Goal: Communication & Community: Answer question/provide support

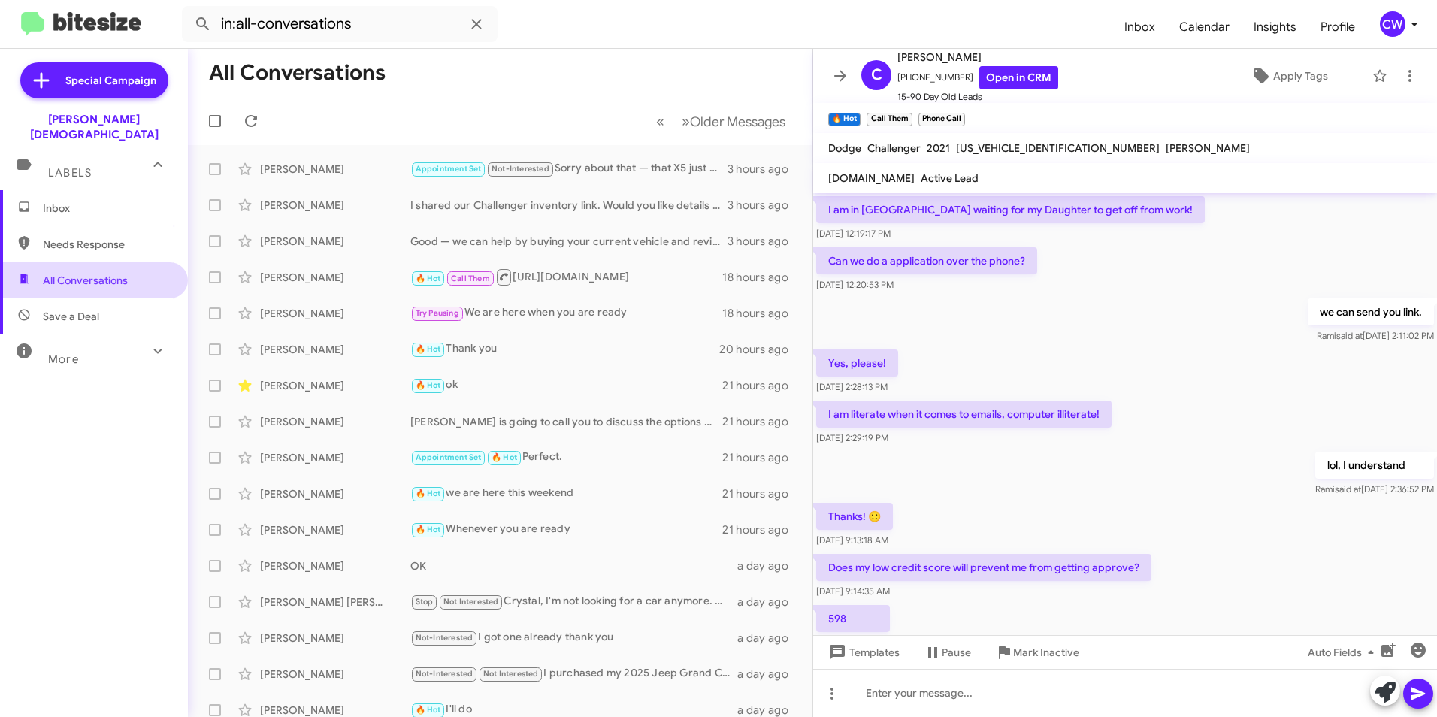
scroll to position [647, 0]
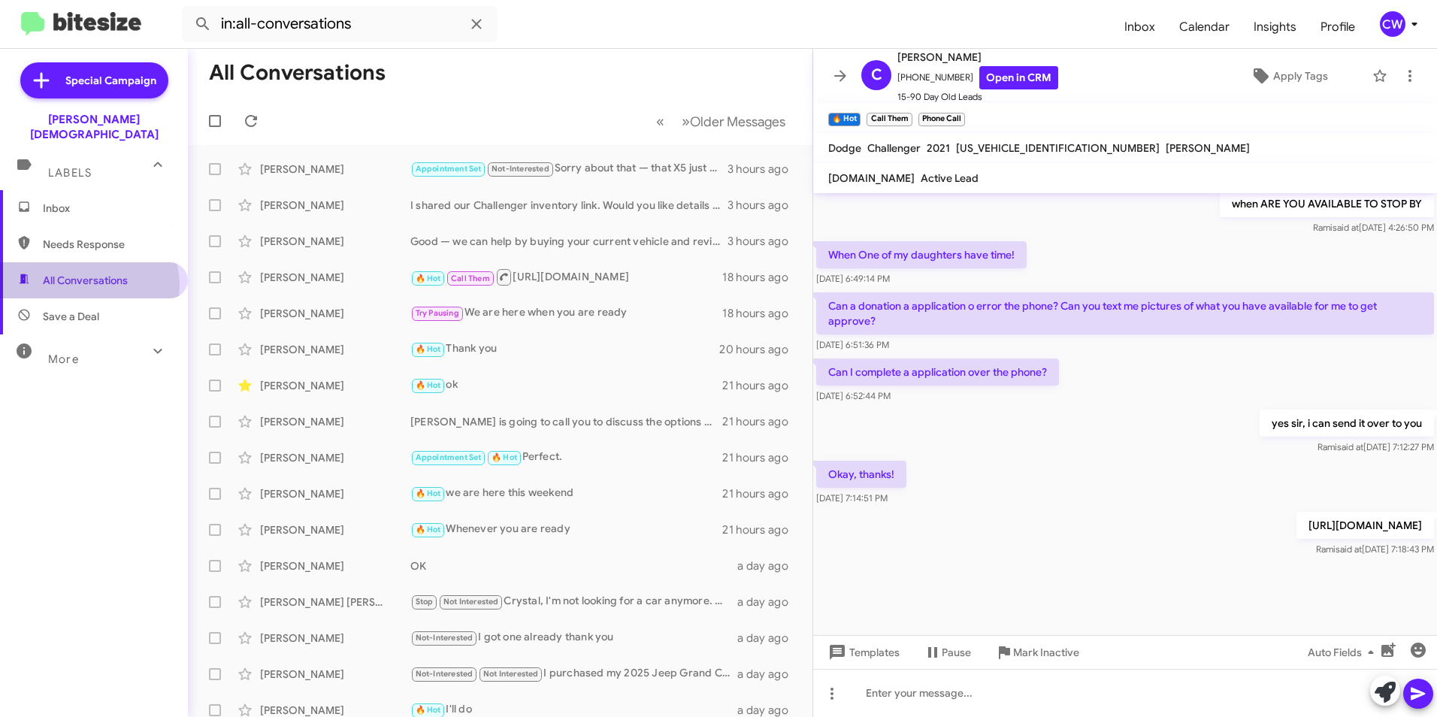
click at [87, 273] on span "All Conversations" at bounding box center [85, 280] width 85 height 15
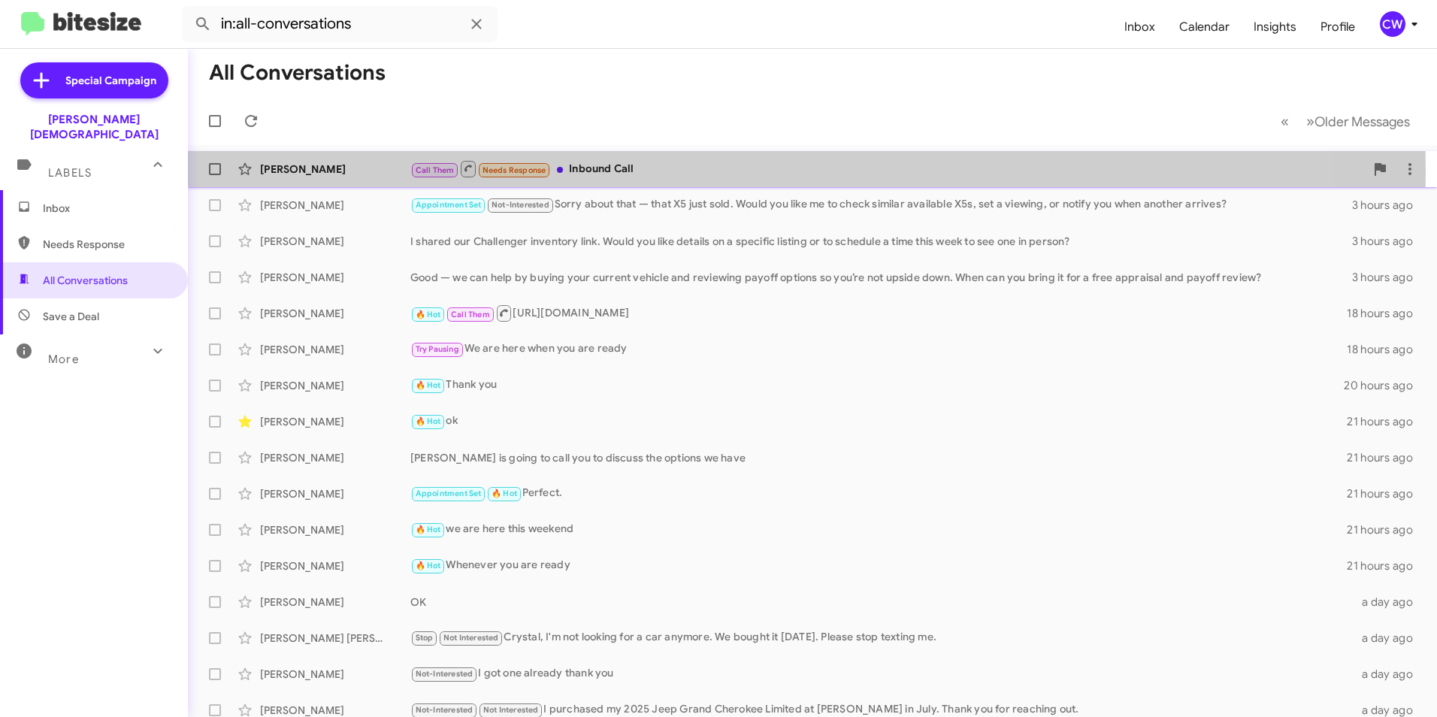
click at [616, 172] on div "Call Them Needs Response Inbound Call" at bounding box center [887, 168] width 955 height 19
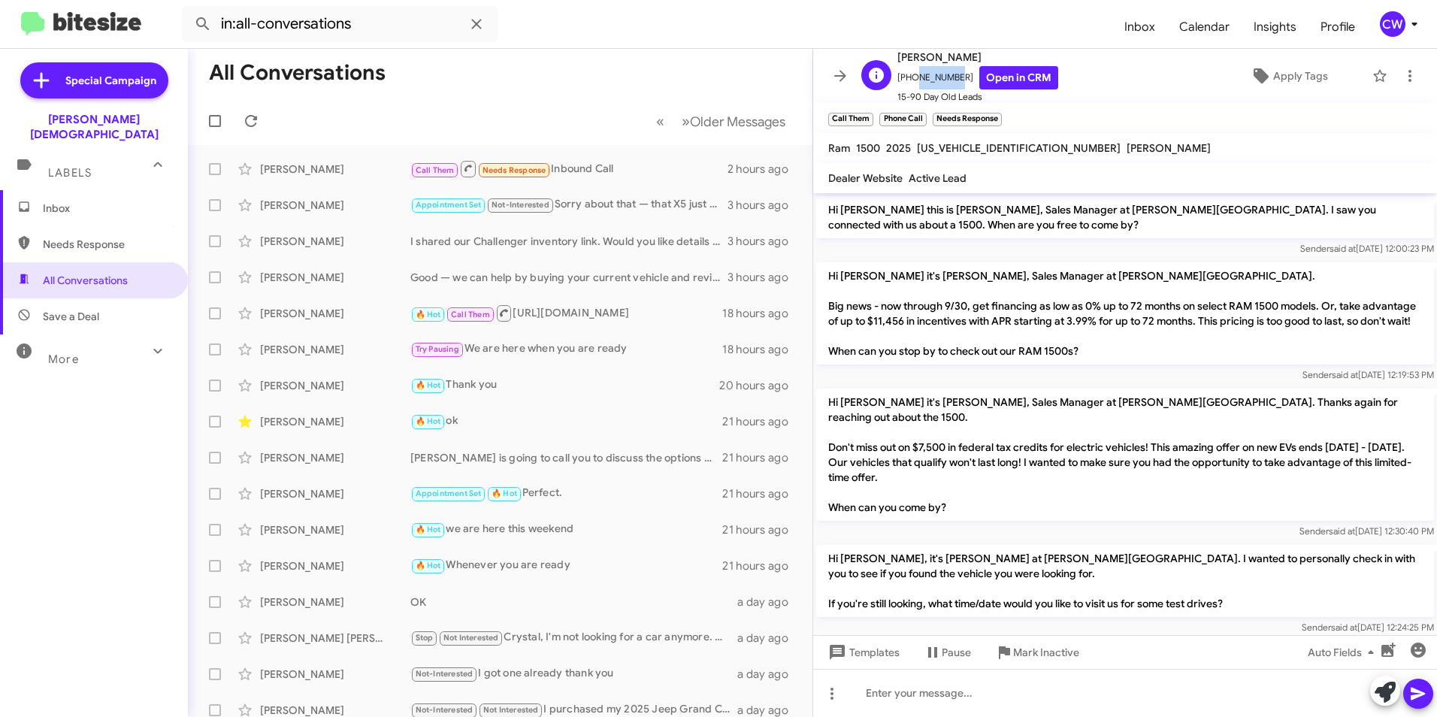
drag, startPoint x: 949, startPoint y: 78, endPoint x: 911, endPoint y: 79, distance: 38.3
click at [911, 79] on span "[PHONE_NUMBER] Open in CRM" at bounding box center [978, 77] width 161 height 23
drag, startPoint x: 911, startPoint y: 79, endPoint x: 1063, endPoint y: 20, distance: 162.8
click at [1063, 20] on form "in:all-conversations" at bounding box center [647, 24] width 931 height 36
drag, startPoint x: 954, startPoint y: 77, endPoint x: 908, endPoint y: 78, distance: 45.9
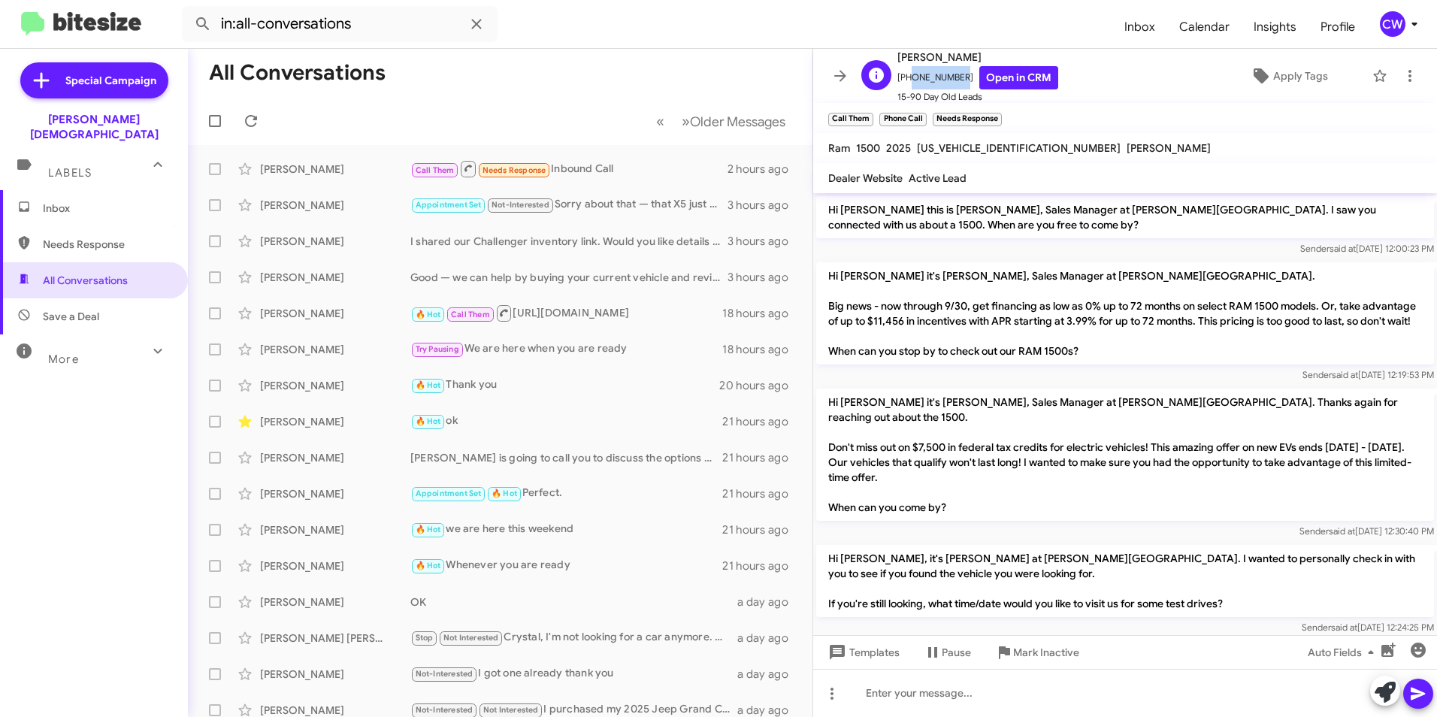
click at [908, 78] on span "[PHONE_NUMBER] Open in CRM" at bounding box center [978, 77] width 161 height 23
copy span "8132306158"
click at [1116, 77] on div "S [PERSON_NAME] [PHONE_NUMBER] Open in CRM 15-90 Day Old Leads Apply Tags" at bounding box center [1110, 76] width 510 height 56
click at [587, 168] on div "Call Them Needs Response Inbound Call" at bounding box center [575, 168] width 330 height 19
click at [1051, 706] on div at bounding box center [1125, 693] width 624 height 48
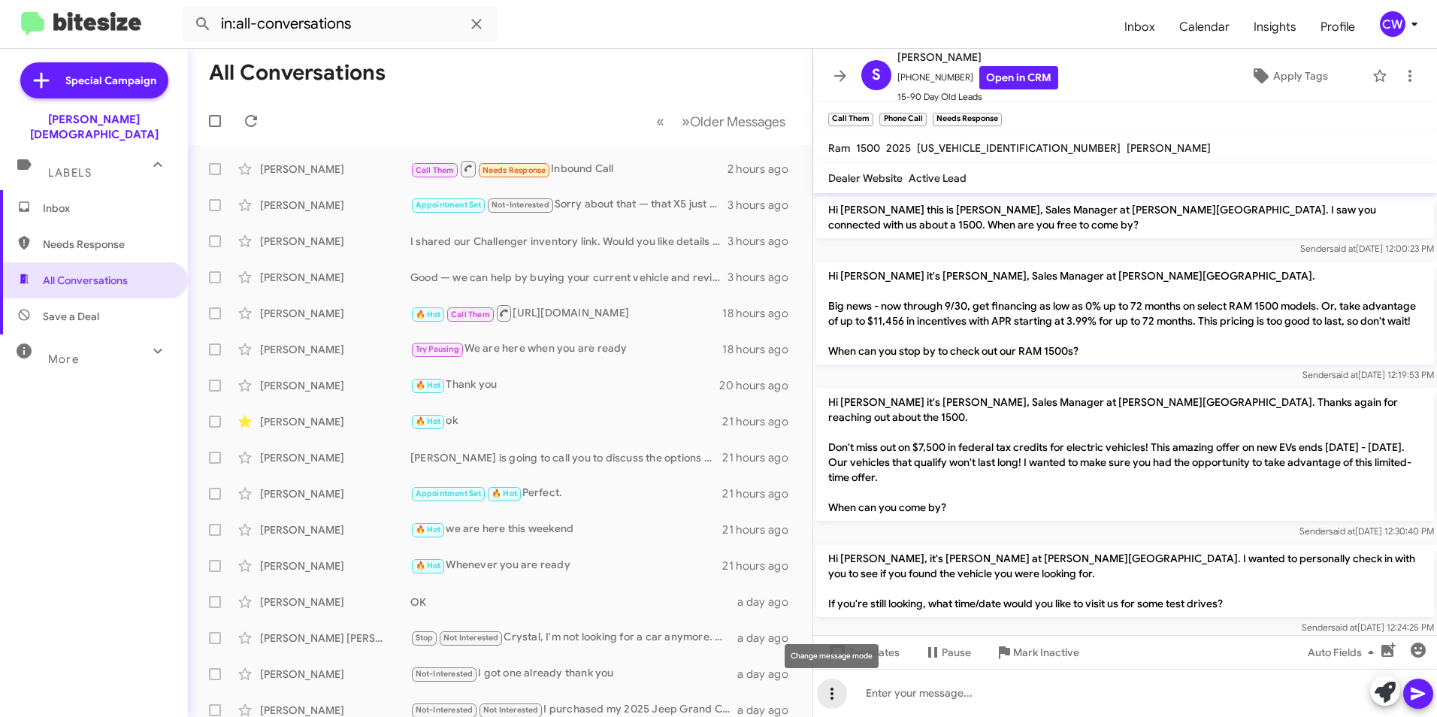
click at [829, 700] on icon at bounding box center [832, 694] width 18 height 18
click at [869, 648] on button "note" at bounding box center [863, 655] width 93 height 36
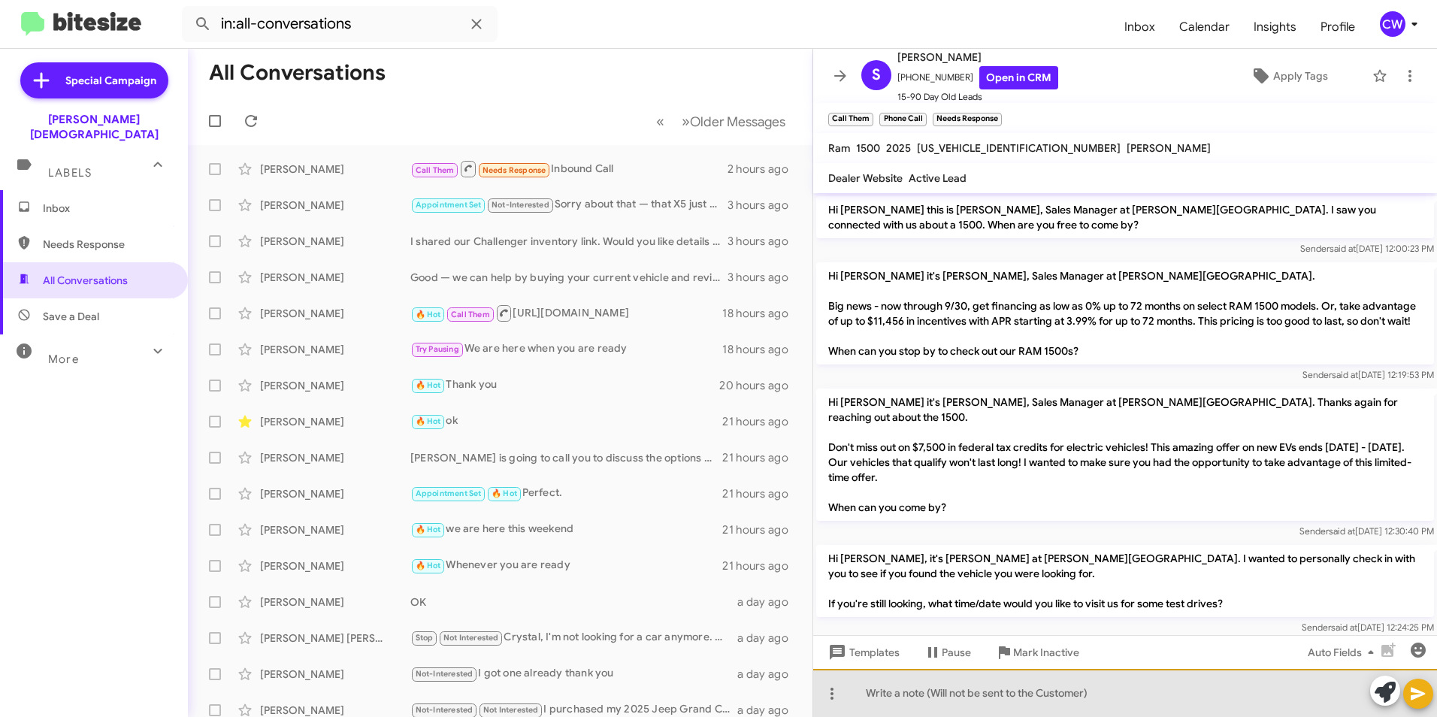
click at [894, 707] on div at bounding box center [1125, 693] width 624 height 48
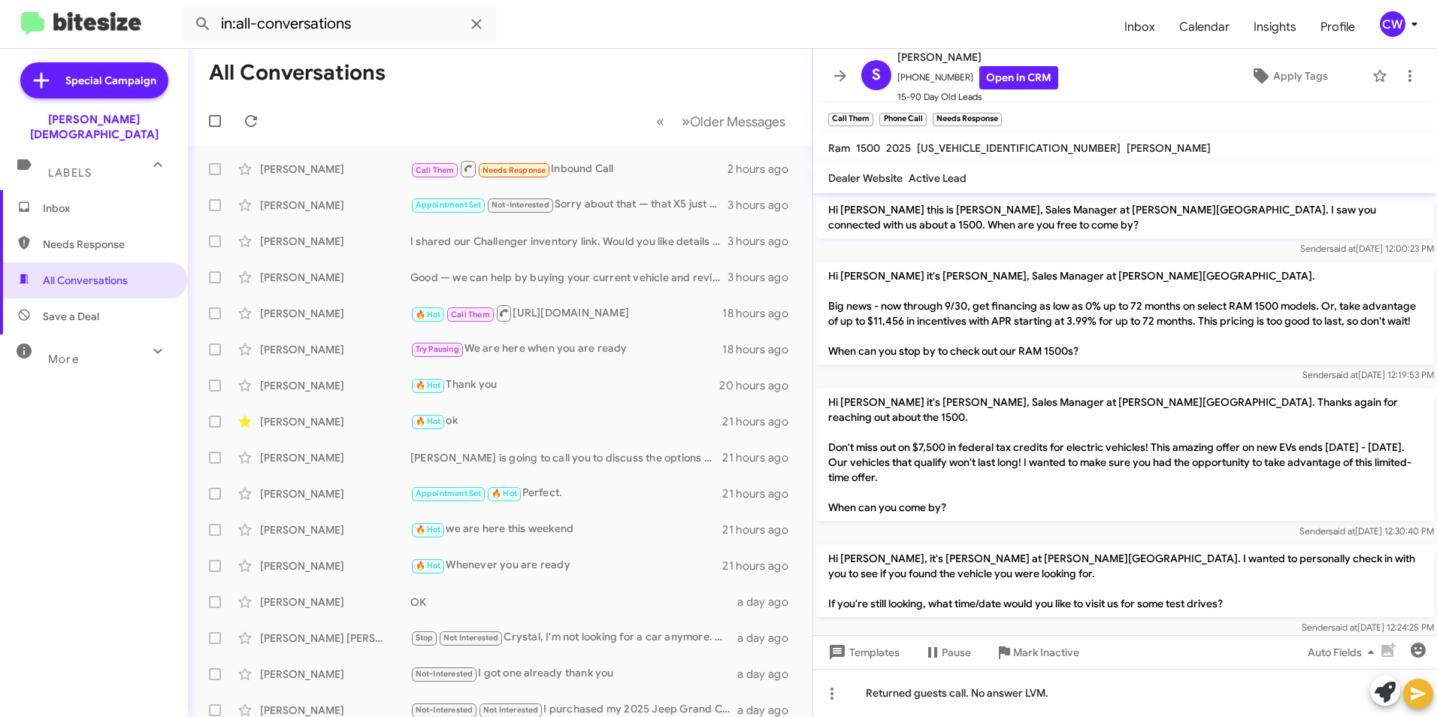
click at [1417, 694] on icon at bounding box center [1419, 694] width 18 height 18
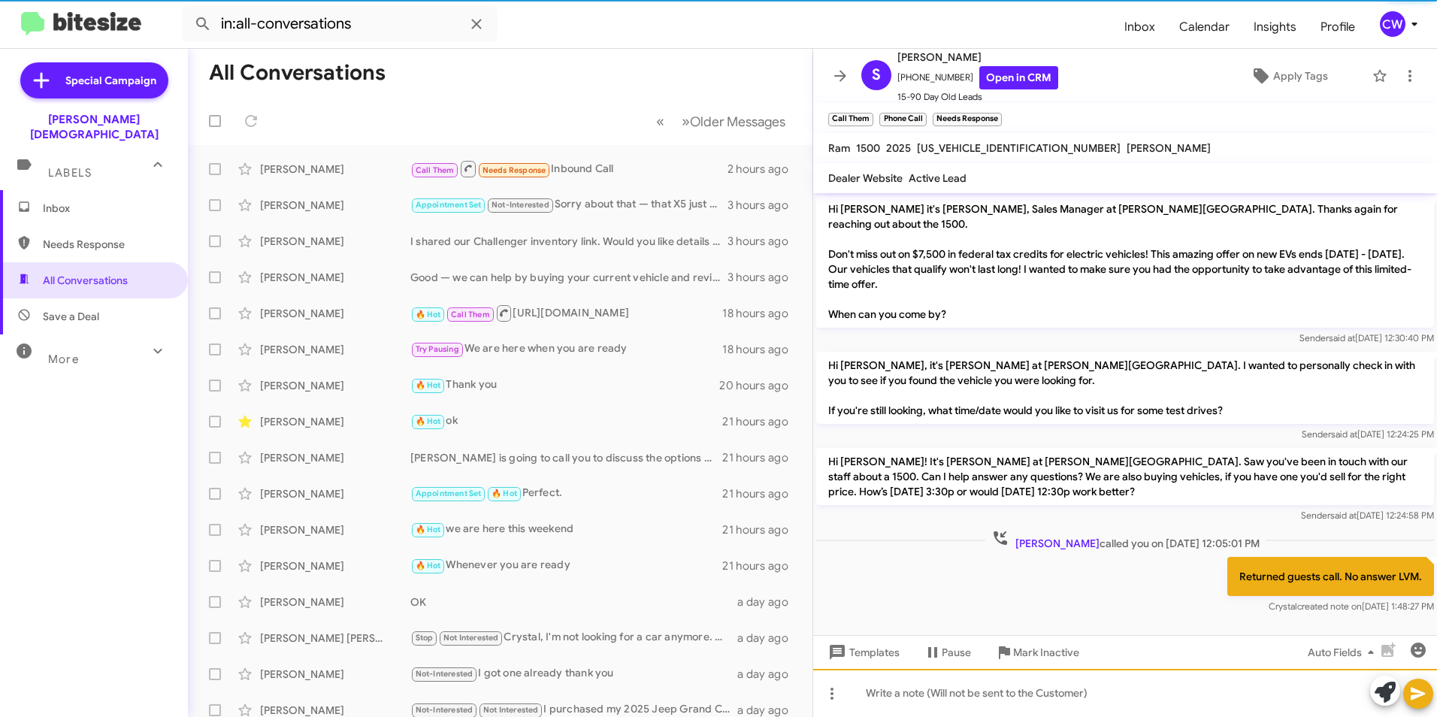
scroll to position [201, 0]
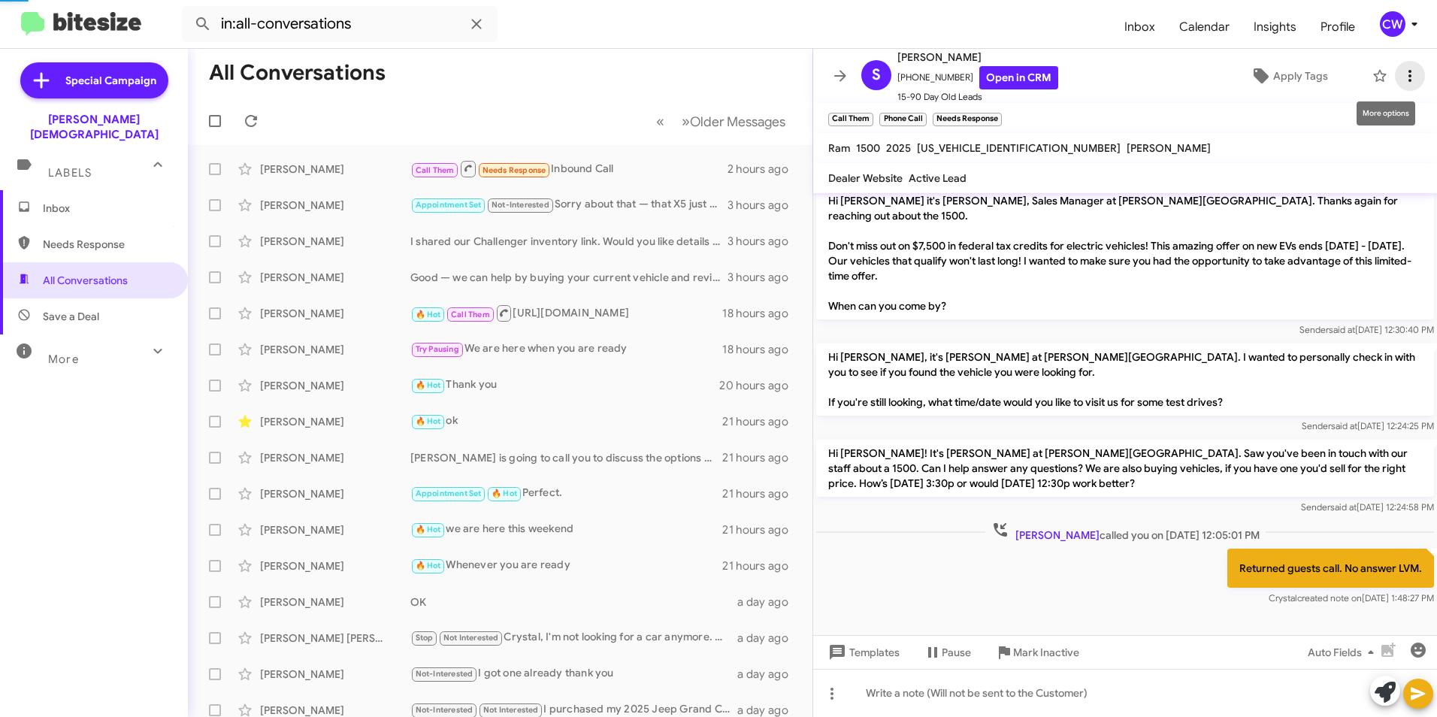
click at [1401, 81] on icon at bounding box center [1410, 76] width 18 height 18
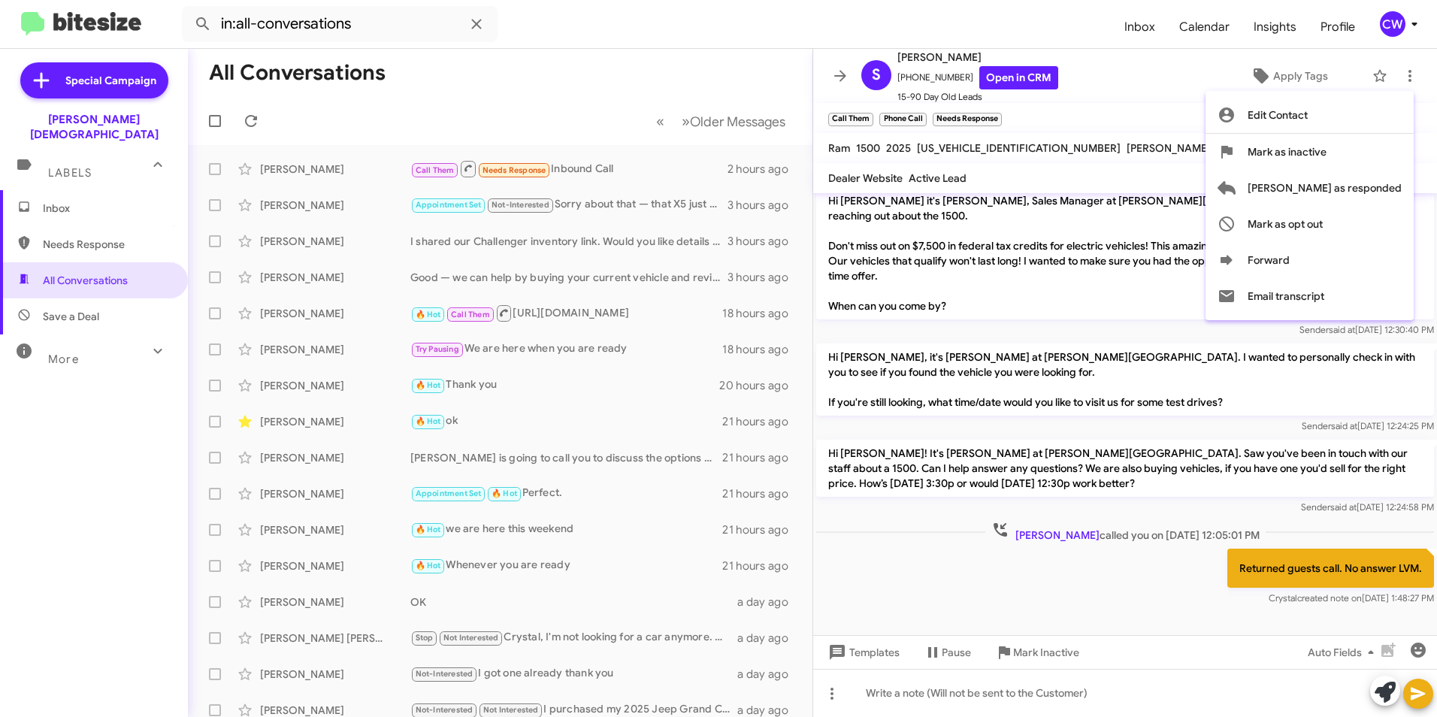
click at [831, 695] on div at bounding box center [718, 358] width 1437 height 717
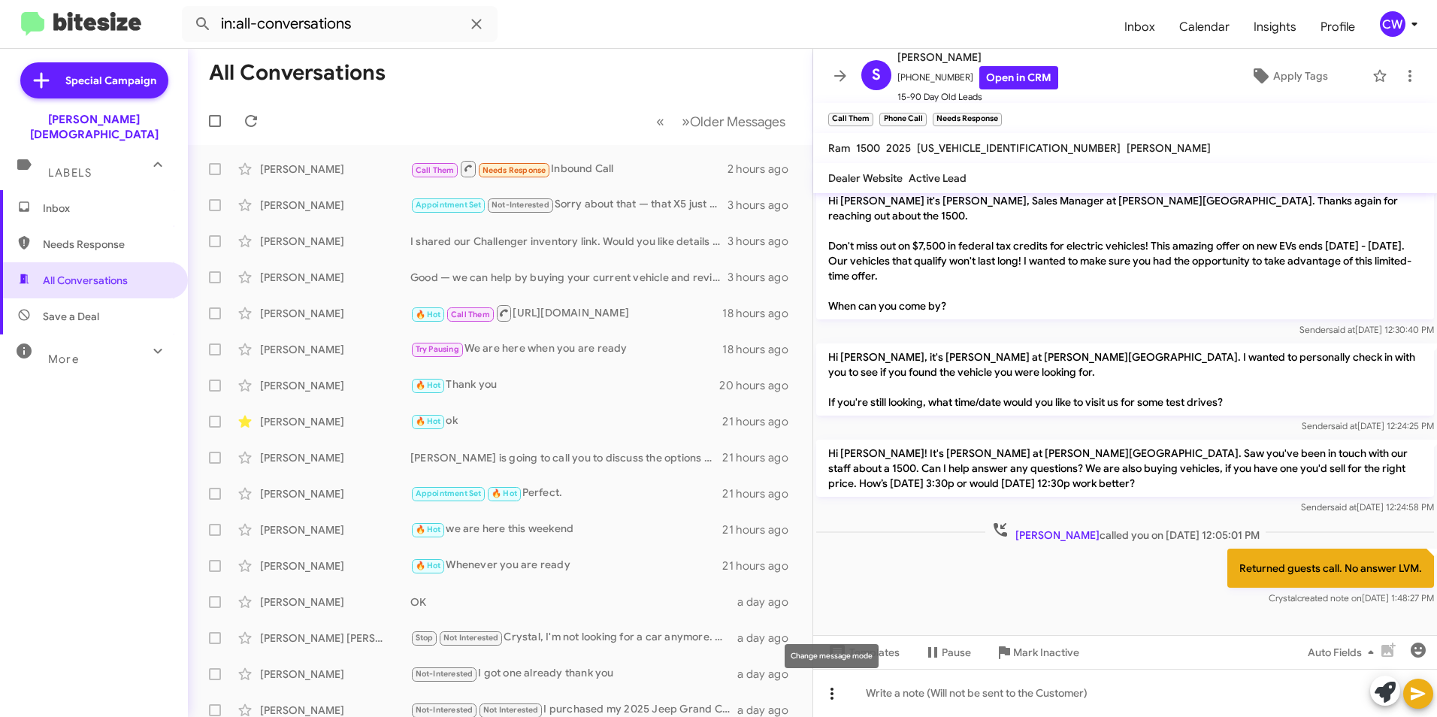
click at [836, 692] on icon at bounding box center [832, 694] width 18 height 18
click at [877, 621] on button "reply" at bounding box center [863, 619] width 93 height 36
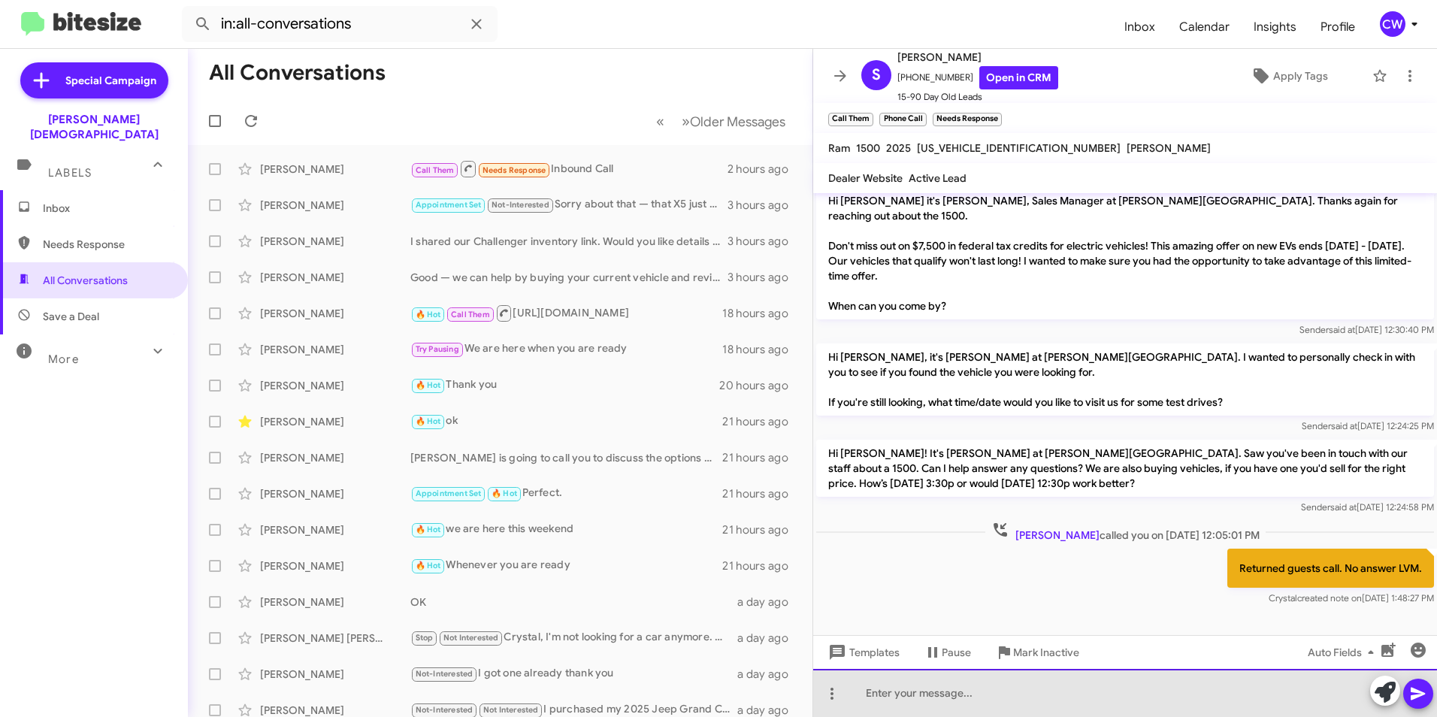
click at [909, 701] on div at bounding box center [1125, 693] width 624 height 48
click at [868, 692] on div "[PERSON_NAME]" at bounding box center [1125, 693] width 624 height 48
click at [922, 698] on div "Hi [PERSON_NAME]" at bounding box center [1125, 693] width 624 height 48
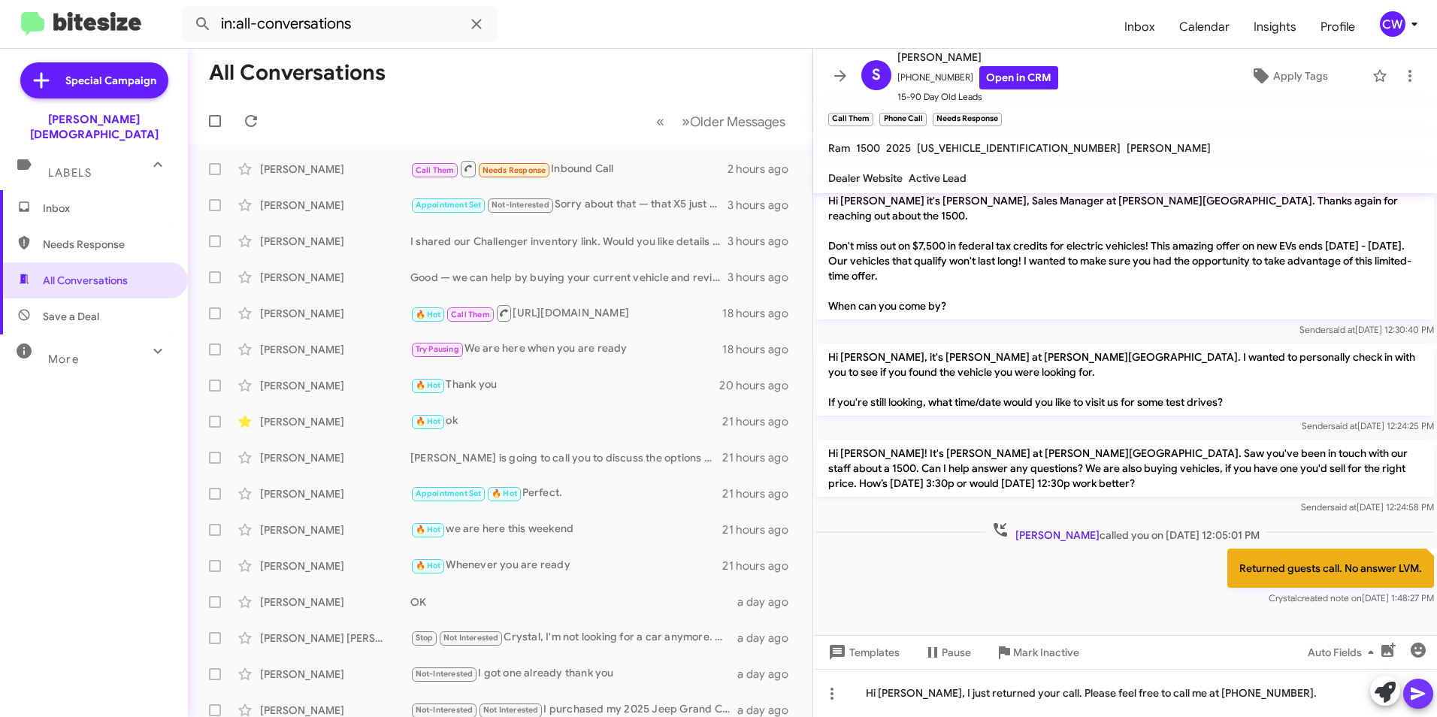
click at [1417, 700] on icon at bounding box center [1419, 694] width 18 height 18
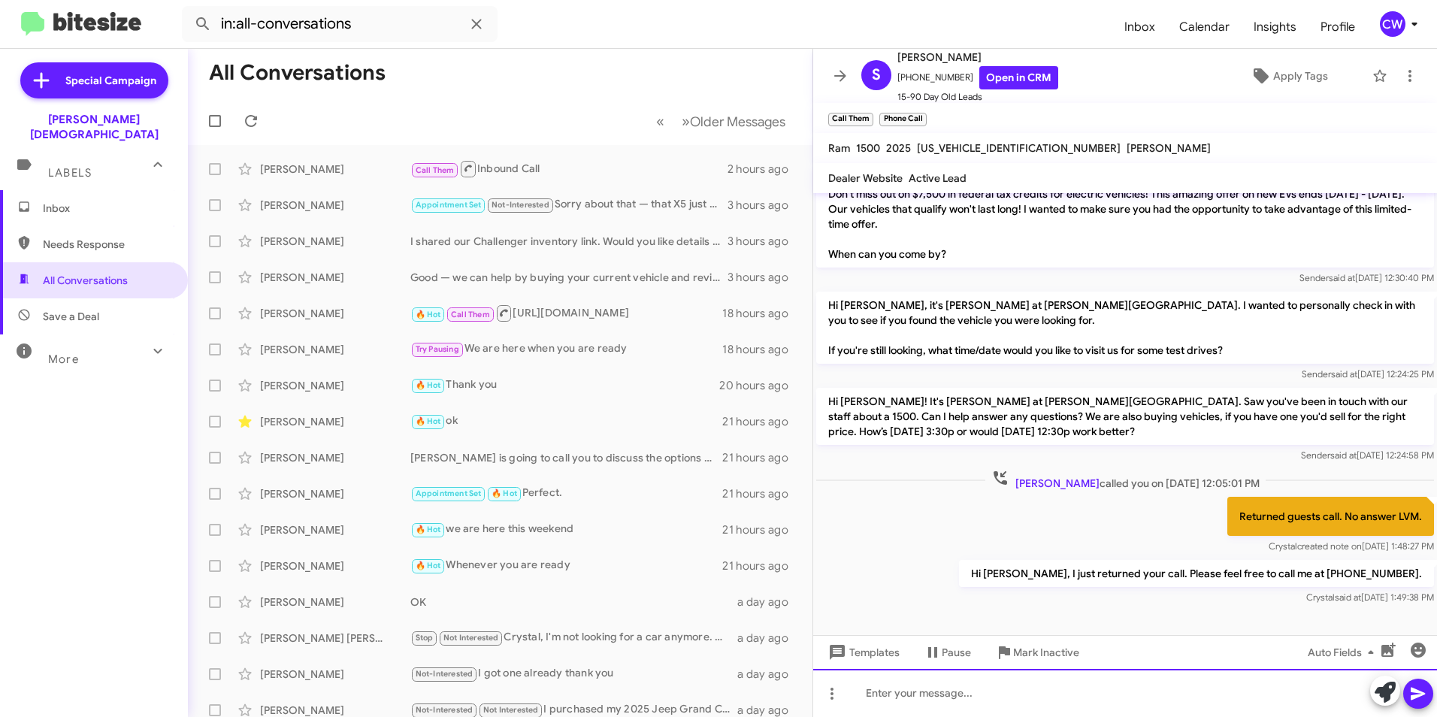
scroll to position [256, 0]
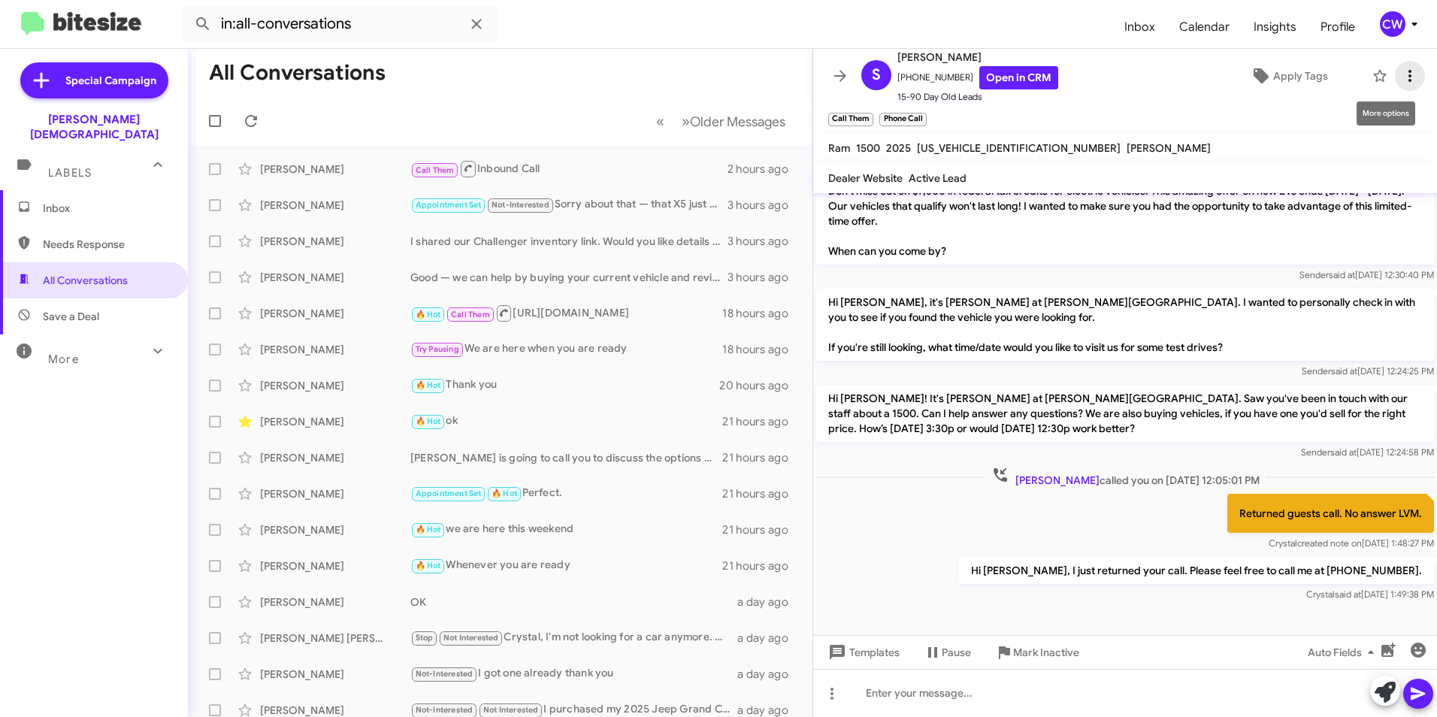
click at [1401, 77] on icon at bounding box center [1410, 76] width 18 height 18
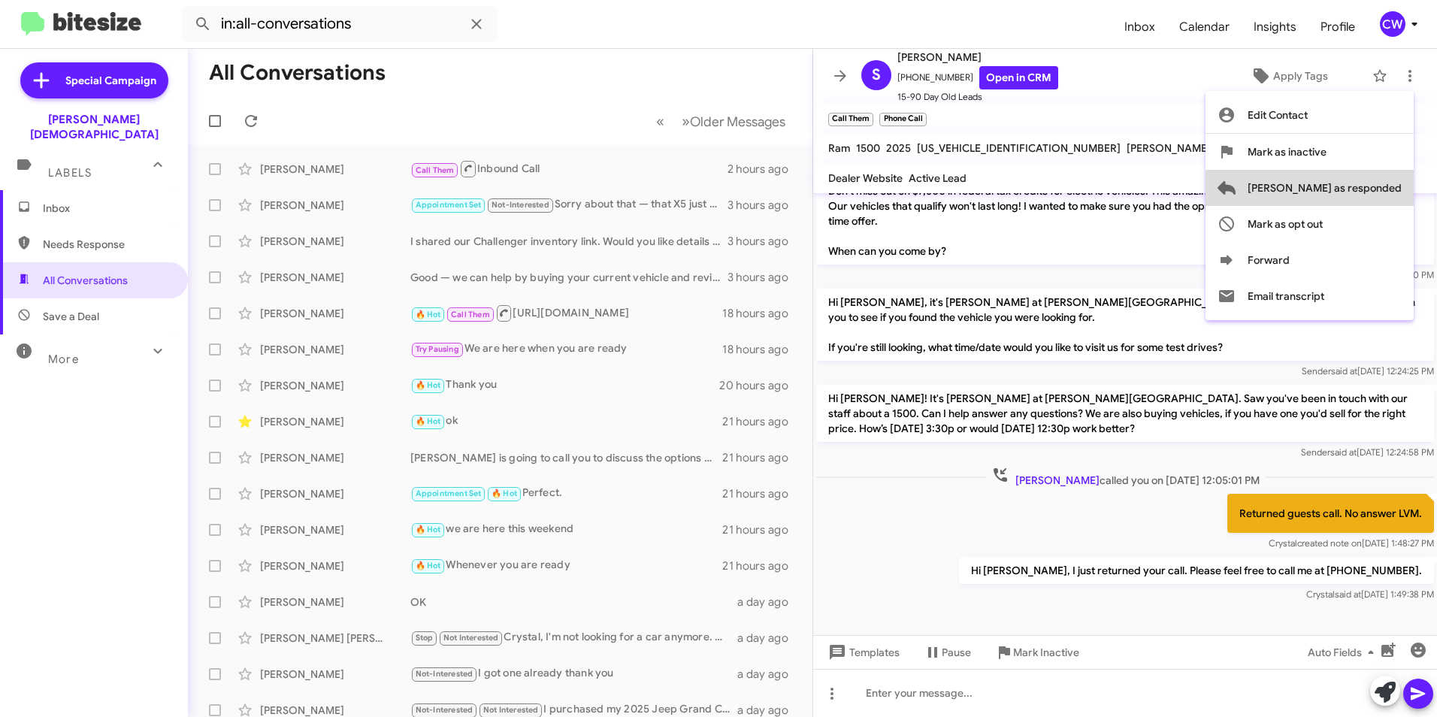
click at [1382, 189] on span "[PERSON_NAME] as responded" at bounding box center [1325, 188] width 154 height 36
